Goal: Transaction & Acquisition: Purchase product/service

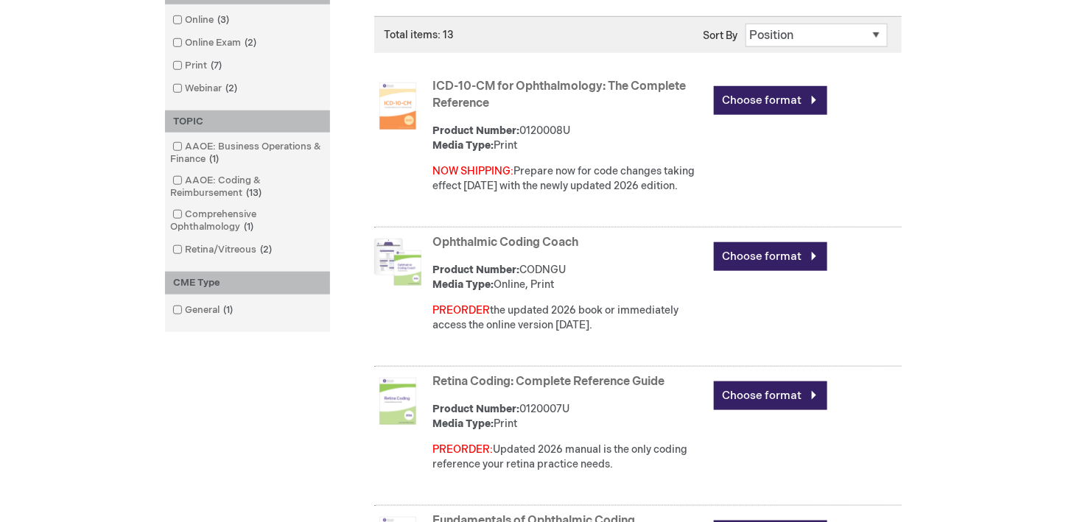
scroll to position [589, 0]
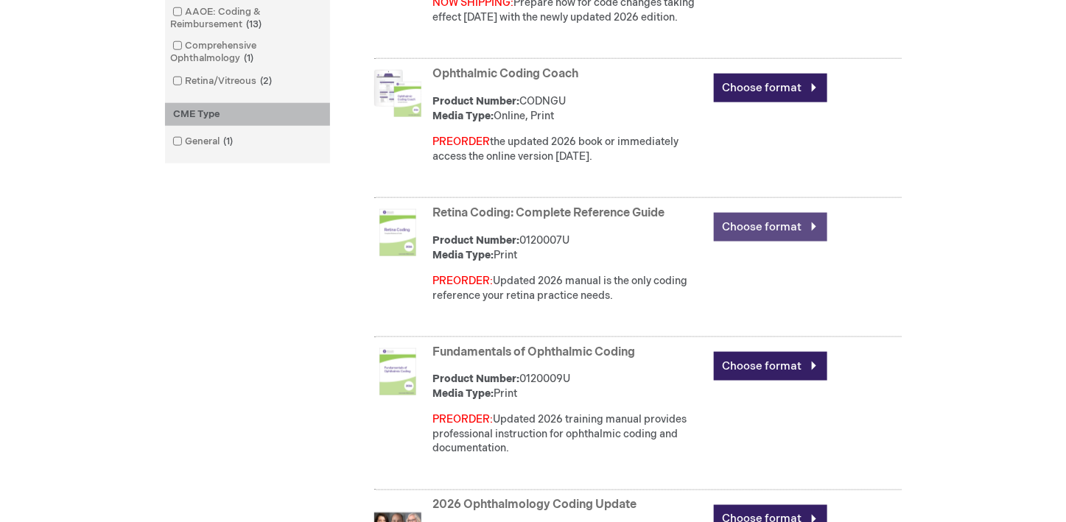
click at [813, 223] on link "Choose format" at bounding box center [770, 227] width 113 height 29
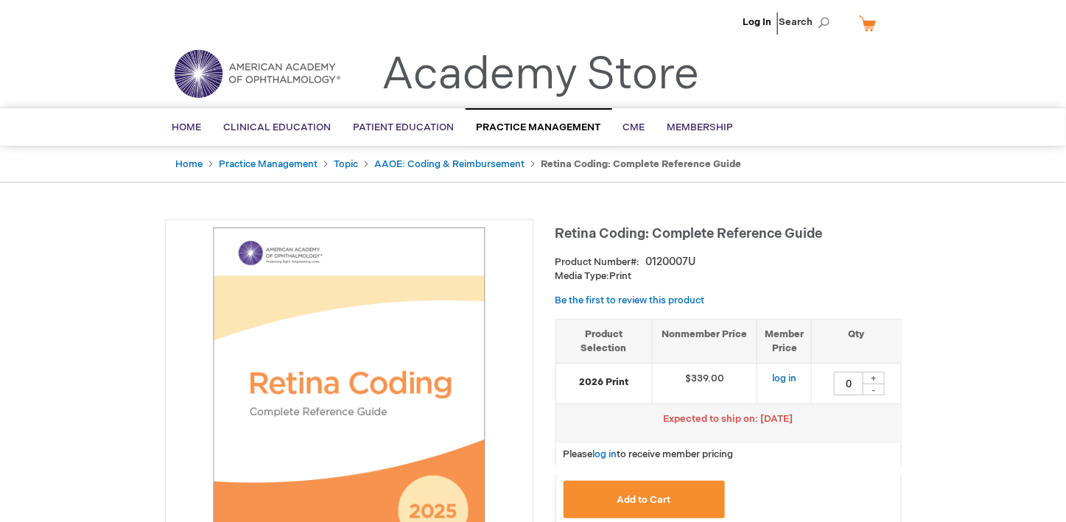
scroll to position [147, 0]
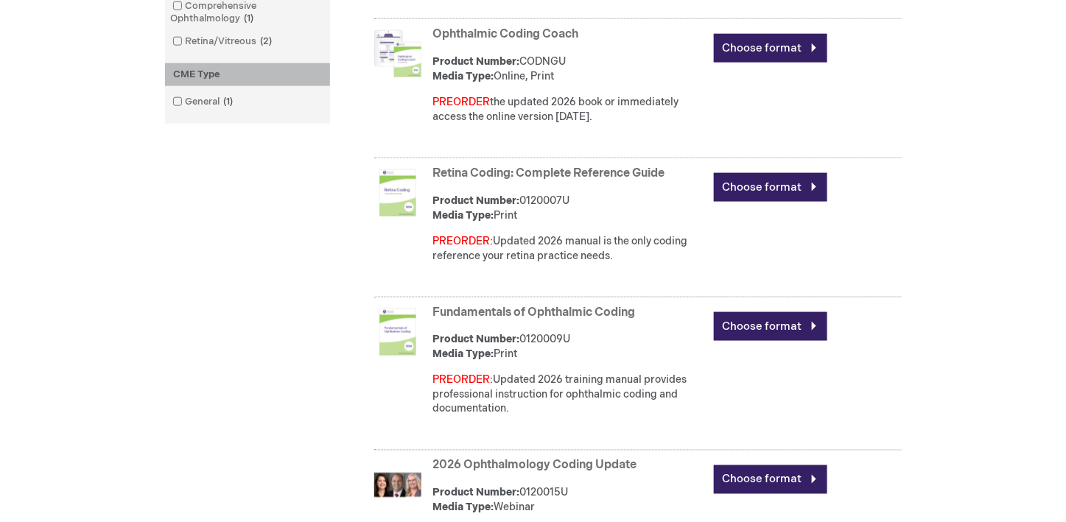
scroll to position [662, 0]
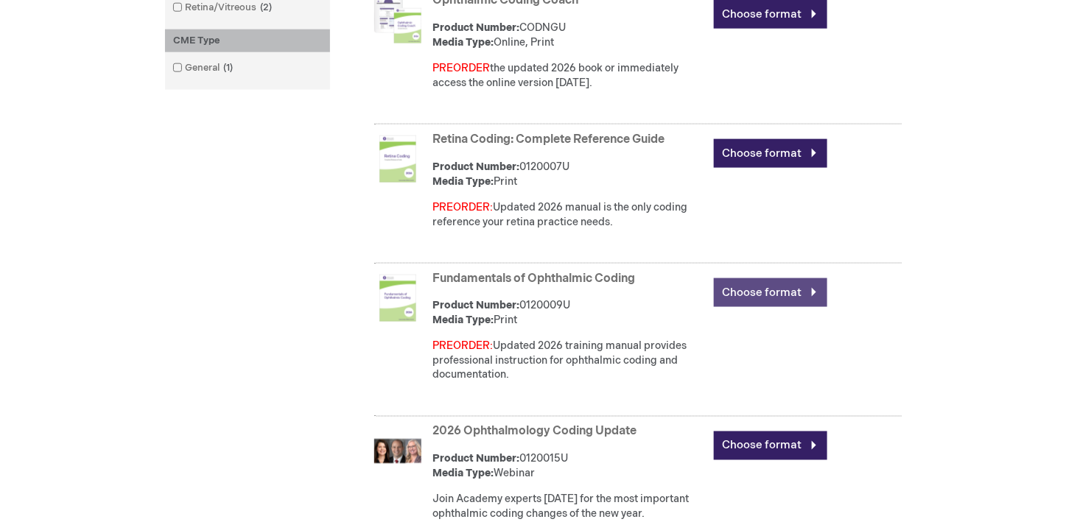
click at [814, 287] on link "Choose format" at bounding box center [770, 293] width 113 height 29
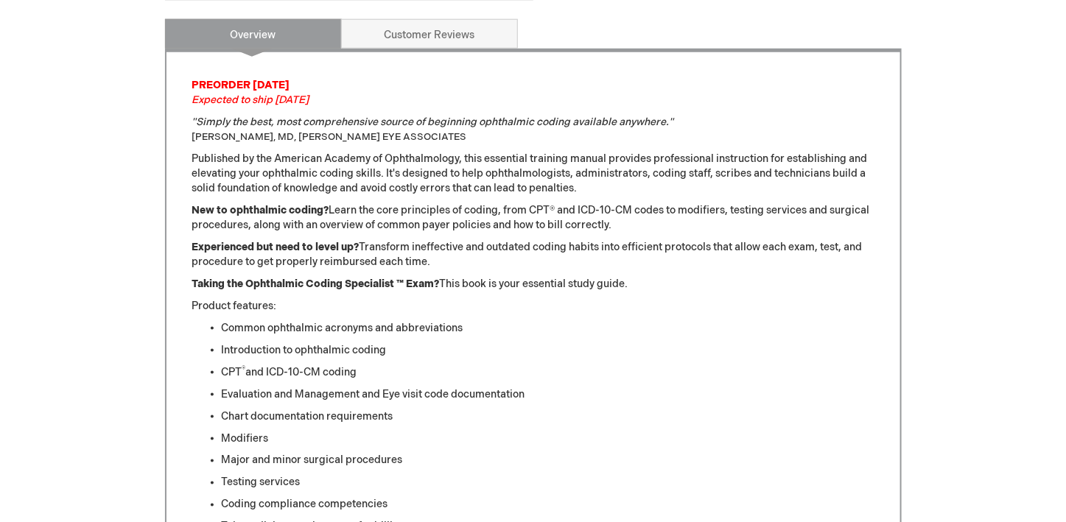
scroll to position [589, 0]
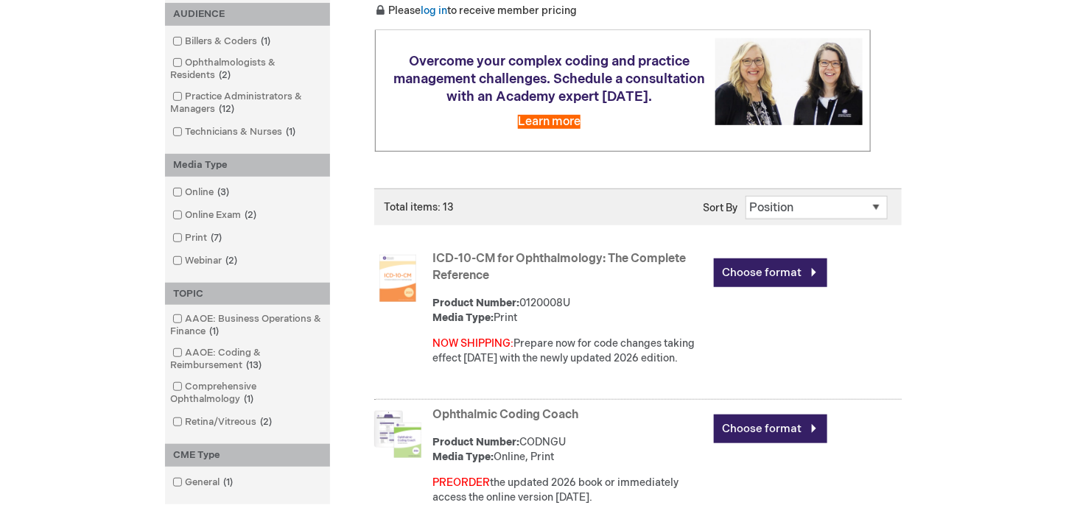
scroll to position [220, 0]
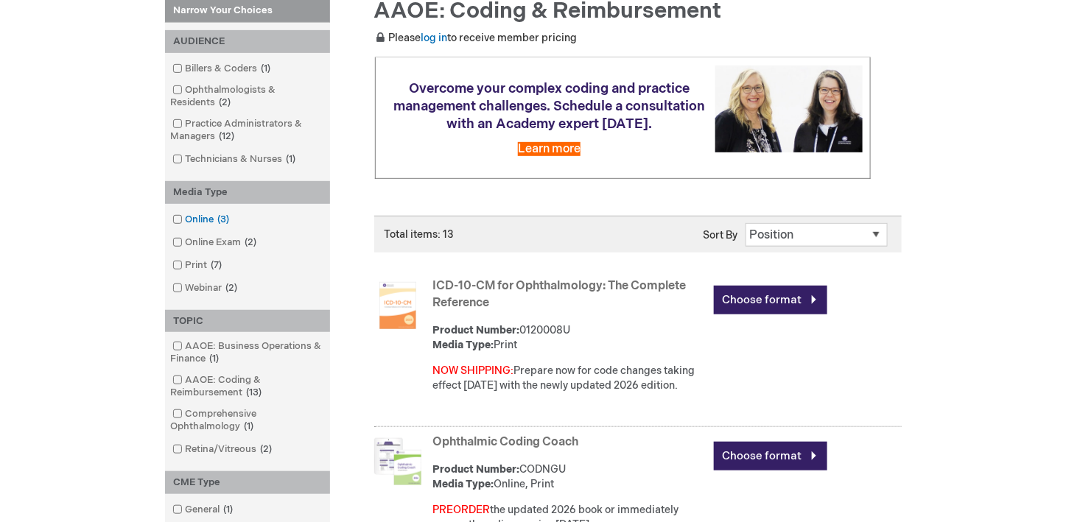
click at [186, 220] on span at bounding box center [186, 220] width 0 height 12
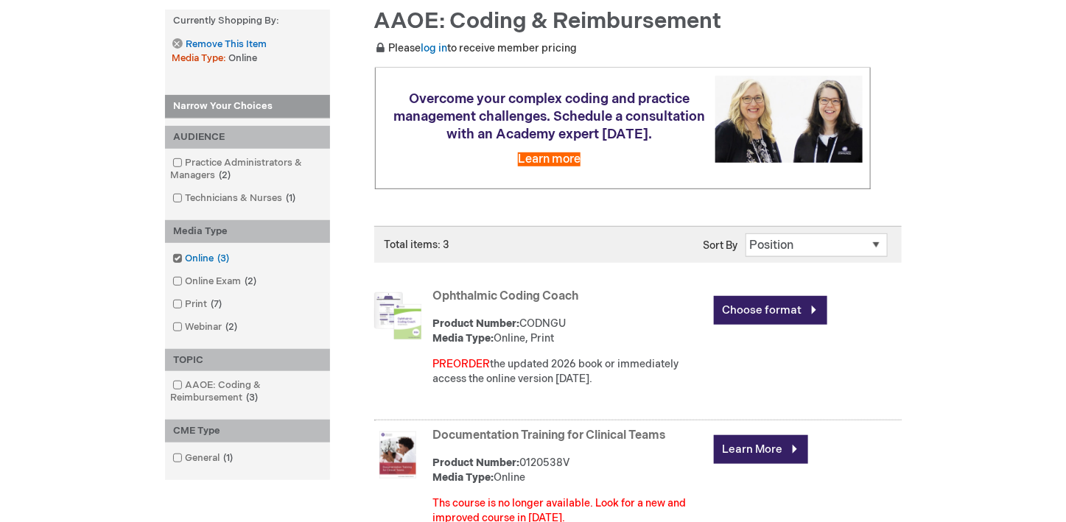
scroll to position [220, 0]
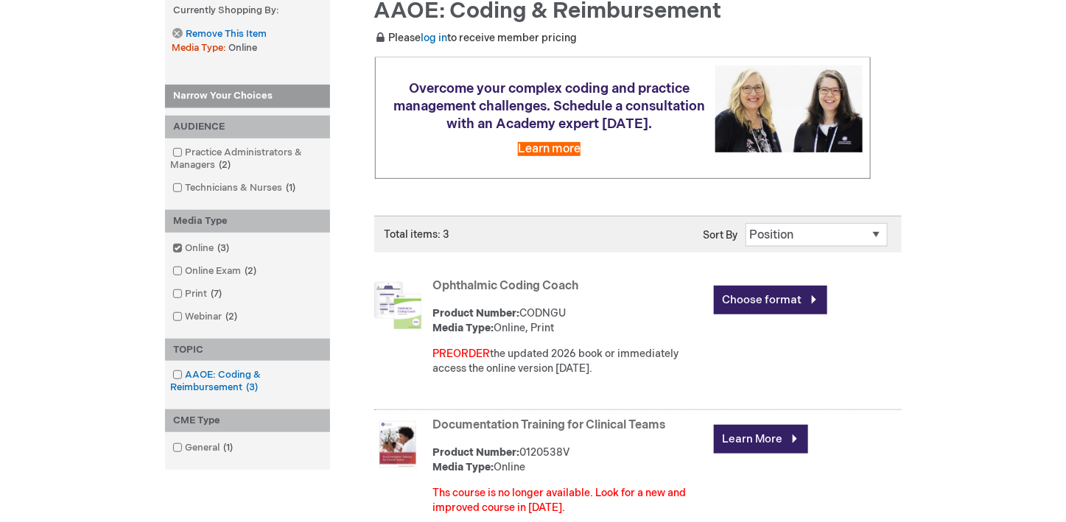
click at [206, 374] on link "AAOE: Coding & Reimbursement 3 items" at bounding box center [248, 381] width 158 height 27
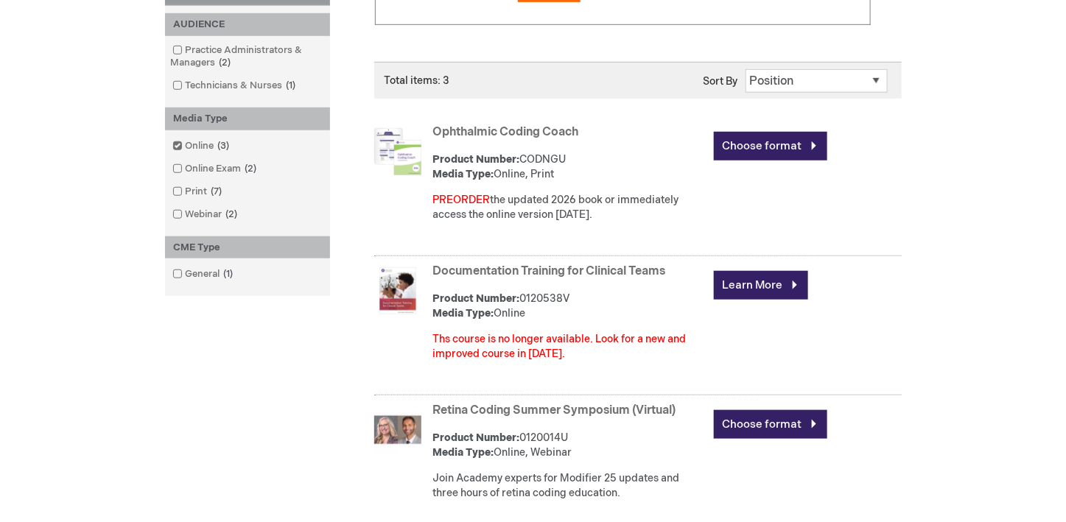
scroll to position [368, 0]
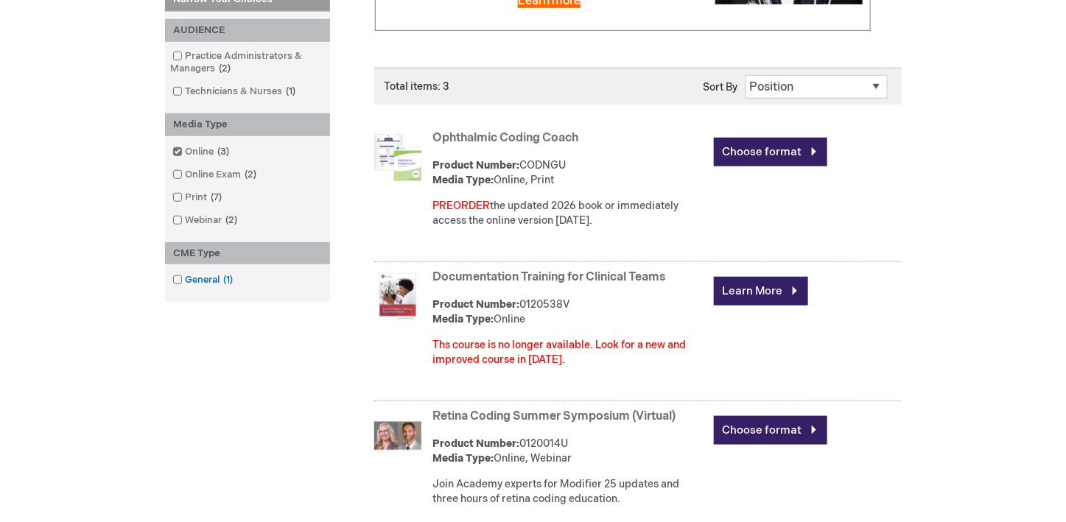
click at [200, 276] on link "General 1 item" at bounding box center [204, 280] width 71 height 14
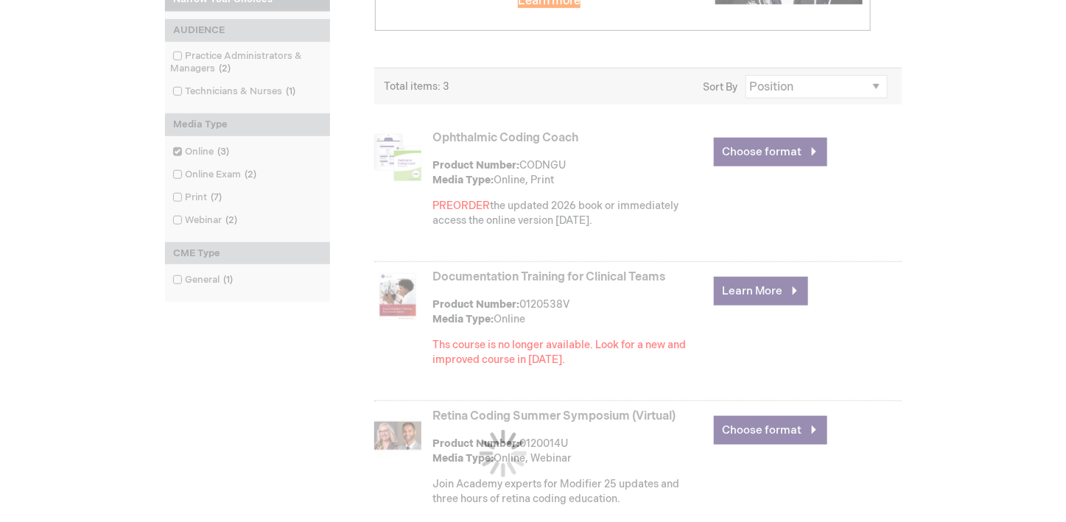
scroll to position [362, 0]
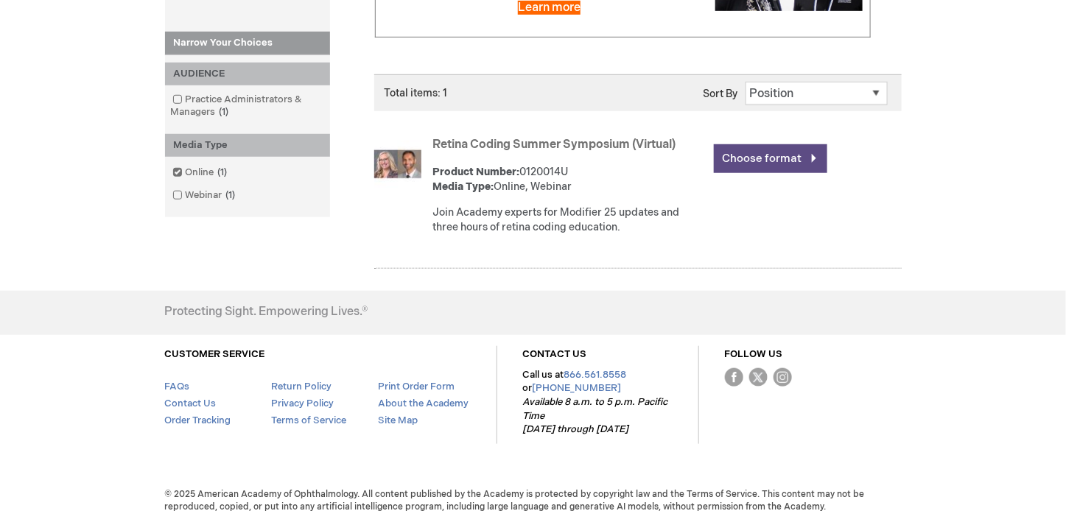
click at [805, 156] on link "Choose format" at bounding box center [770, 158] width 113 height 29
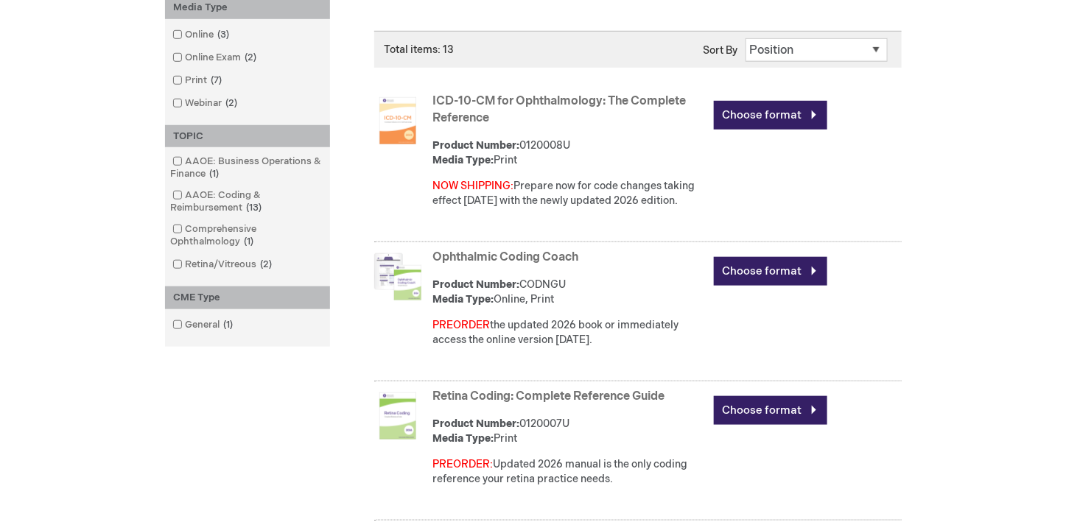
scroll to position [368, 0]
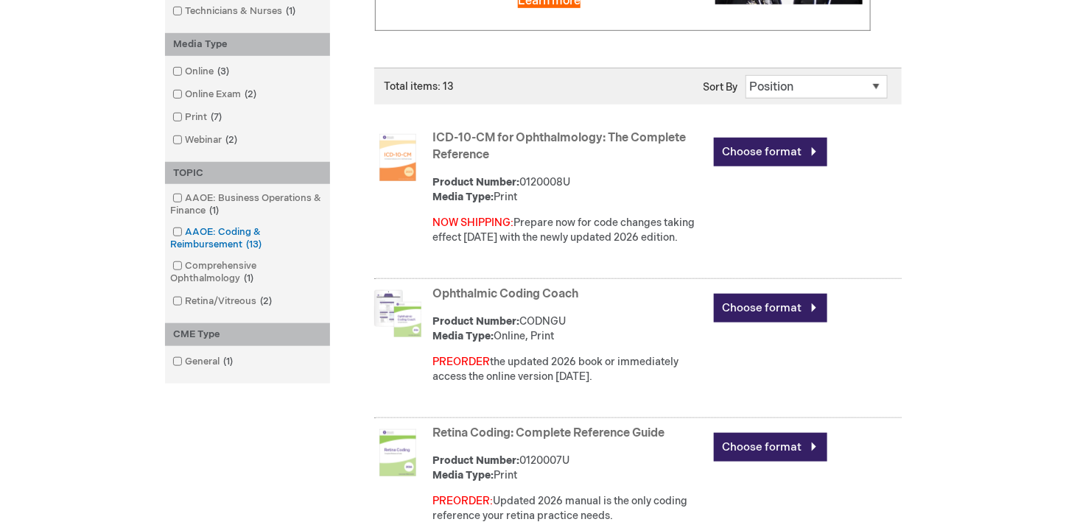
click at [172, 239] on link "AAOE: Coding & Reimbursement 13 items" at bounding box center [248, 238] width 158 height 27
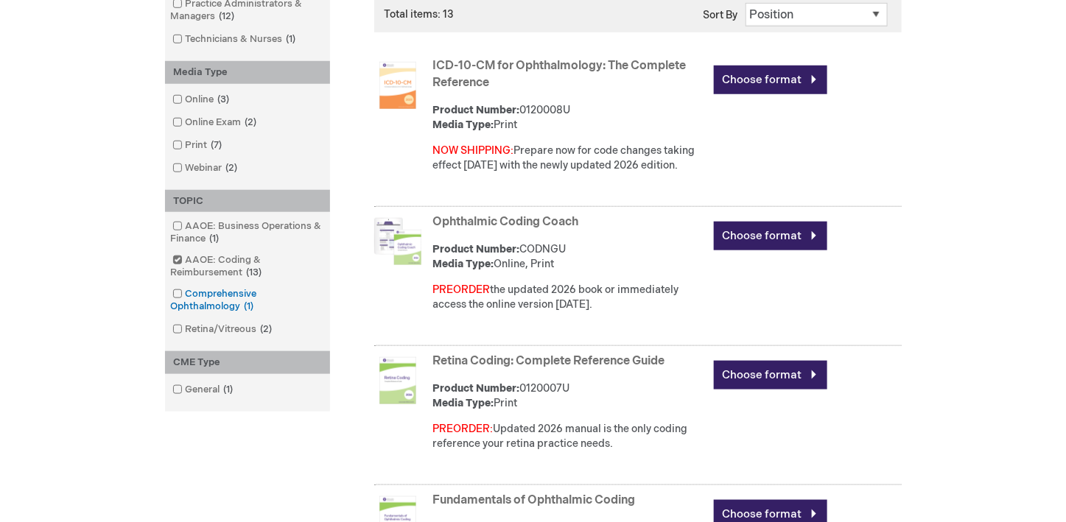
scroll to position [442, 0]
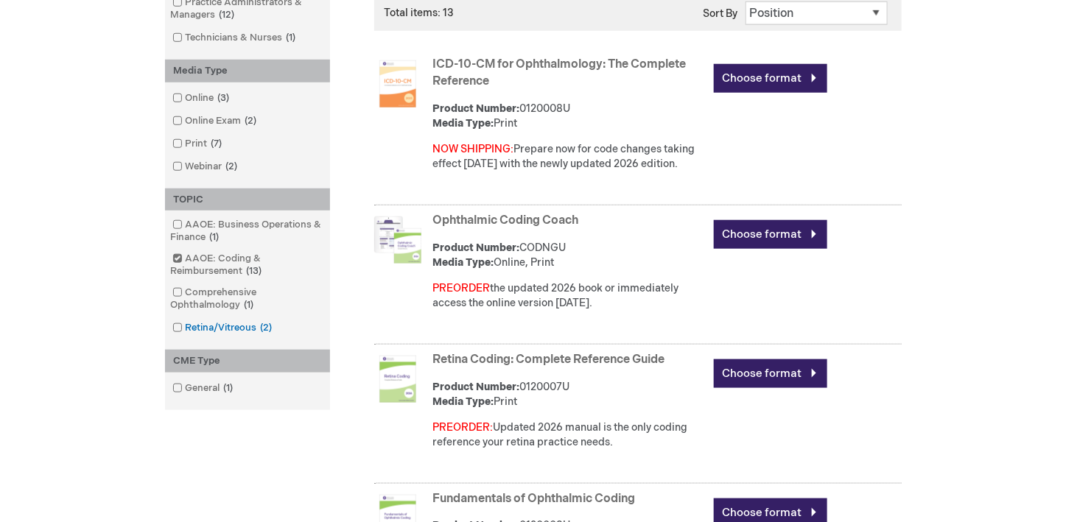
click at [228, 330] on link "Retina/Vitreous 2 items" at bounding box center [224, 328] width 110 height 14
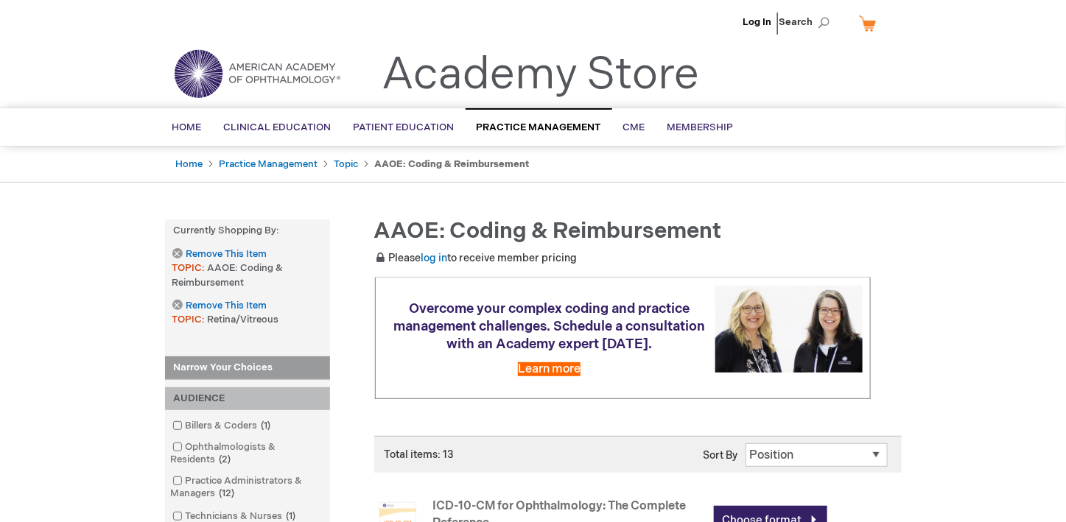
click at [776, 444] on select "Position Product Name : A to Z Product Name : Z to A Price : Low to High Price …" at bounding box center [817, 456] width 142 height 24
select select "newest_sort_date"
click at [746, 444] on select "Position Product Name : A to Z Product Name : Z to A Price : Low to High Price …" at bounding box center [817, 456] width 142 height 24
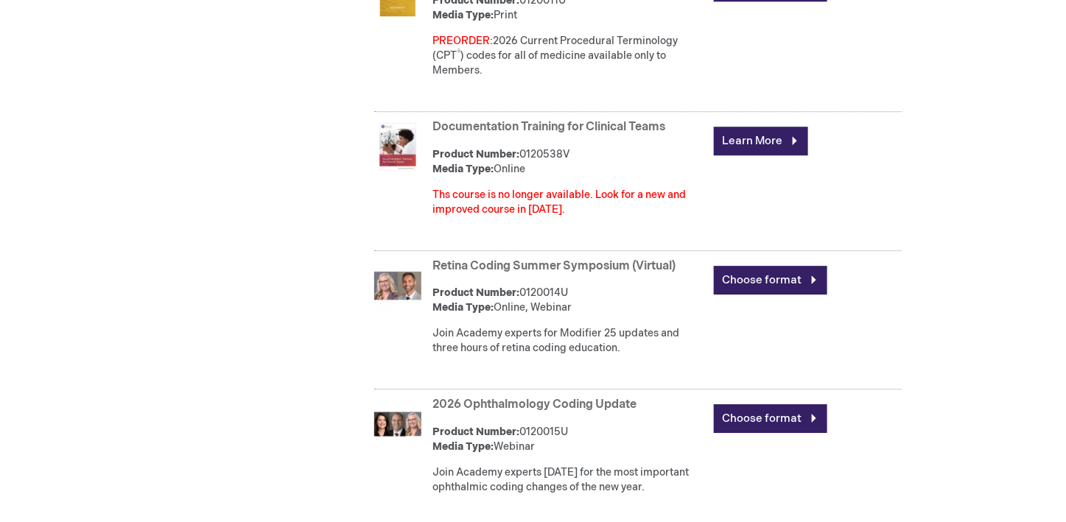
scroll to position [1620, 0]
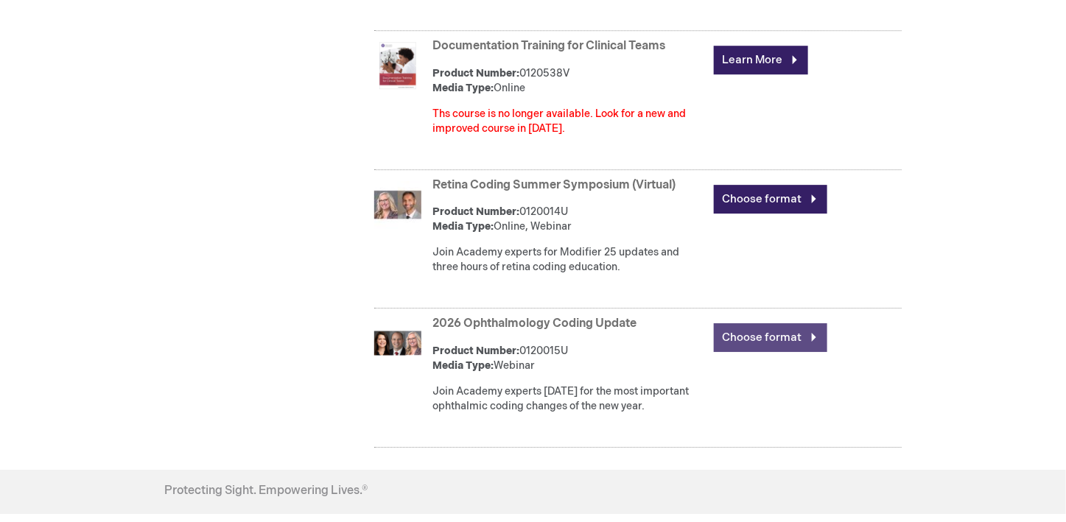
click at [811, 352] on link "Choose format" at bounding box center [770, 337] width 113 height 29
